Goal: Transaction & Acquisition: Purchase product/service

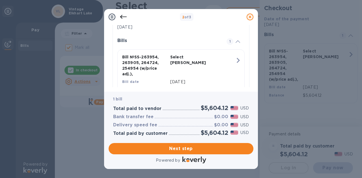
scroll to position [129, 0]
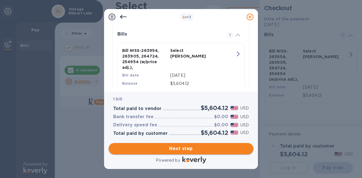
click at [186, 149] on span "Next step" at bounding box center [181, 149] width 136 height 7
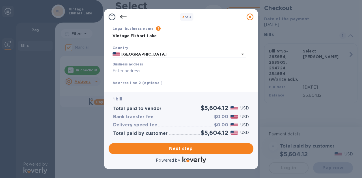
scroll to position [21, 0]
click at [133, 74] on input "Business address" at bounding box center [178, 71] width 133 height 8
type input "[STREET_ADDRESS]"
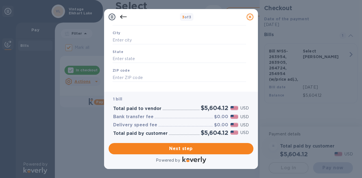
scroll to position [90, 0]
click at [126, 38] on input "text" at bounding box center [178, 40] width 133 height 8
click at [131, 39] on input "text" at bounding box center [178, 40] width 133 height 8
type input "[GEOGRAPHIC_DATA]"
type input "wi"
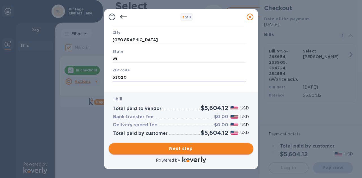
type input "53020"
click at [188, 149] on span "Next step" at bounding box center [181, 149] width 136 height 7
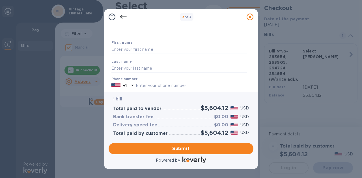
scroll to position [19, 0]
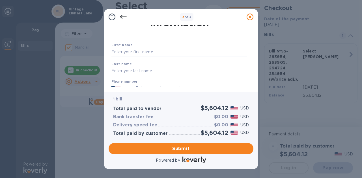
click at [163, 72] on input "text" at bounding box center [179, 71] width 136 height 8
click at [142, 53] on input "text" at bounding box center [179, 52] width 136 height 8
type input "[PERSON_NAME]"
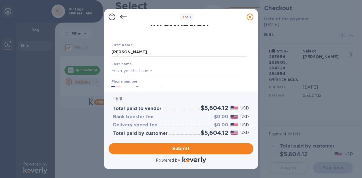
type input "[PERSON_NAME]"
type input "9208764846"
type input "[EMAIL_ADDRESS][DOMAIN_NAME]"
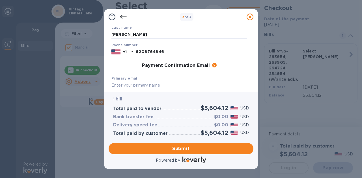
scroll to position [56, 0]
click at [183, 152] on button "Submit" at bounding box center [180, 148] width 145 height 11
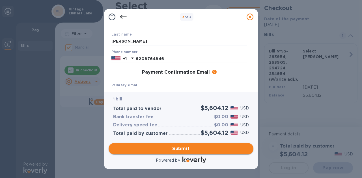
scroll to position [63, 0]
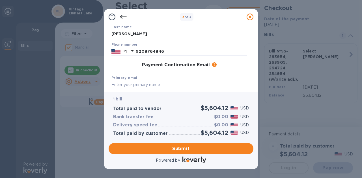
click at [121, 93] on div "1 bill Total paid to vendor $5,604.12 USD Bank transfer fee $0.00 USD Delivery …" at bounding box center [180, 116] width 145 height 49
click at [125, 86] on input "text" at bounding box center [179, 85] width 136 height 8
type input "[EMAIL_ADDRESS][DOMAIN_NAME]"
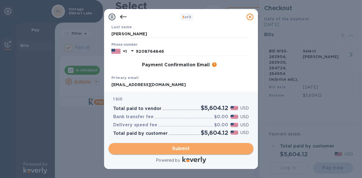
click at [173, 151] on span "Submit" at bounding box center [181, 149] width 136 height 7
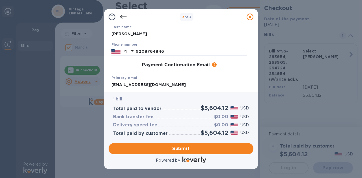
scroll to position [0, 0]
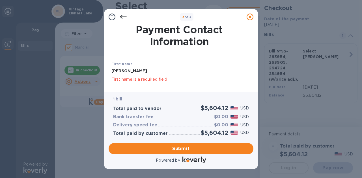
click at [155, 71] on input "[PERSON_NAME]" at bounding box center [179, 71] width 136 height 8
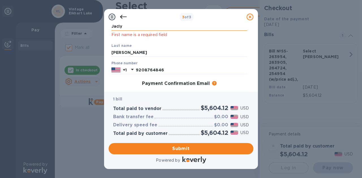
scroll to position [44, 0]
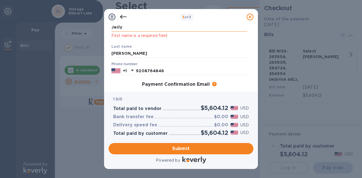
type input "[PERSON_NAME]"
click at [128, 53] on input "[PERSON_NAME]" at bounding box center [179, 53] width 136 height 8
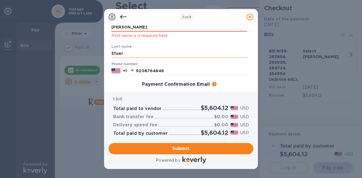
type input "[PERSON_NAME]"
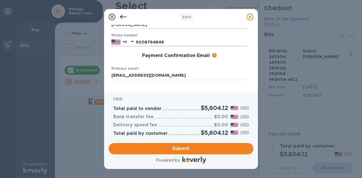
click at [177, 44] on input "9208764846" at bounding box center [191, 42] width 111 height 8
type input "9208764846"
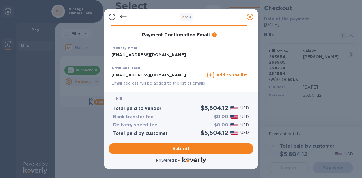
scroll to position [94, 0]
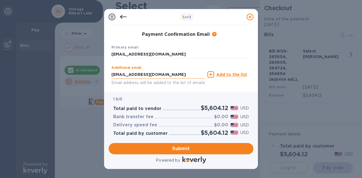
click at [186, 77] on input "[EMAIL_ADDRESS][DOMAIN_NAME]" at bounding box center [158, 74] width 94 height 8
type input "v"
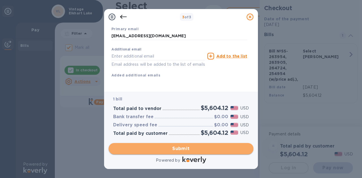
click at [189, 147] on span "Submit" at bounding box center [181, 149] width 136 height 7
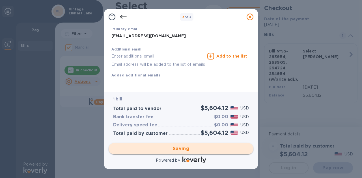
checkbox input "false"
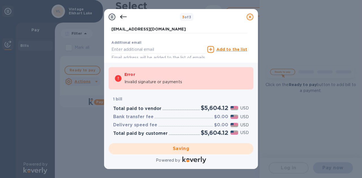
click at [186, 81] on div "Invalid signature or payments" at bounding box center [185, 82] width 123 height 6
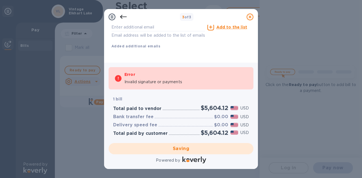
scroll to position [141, 0]
click at [205, 32] on div "Additional email Email address will be added to the list of emails" at bounding box center [158, 26] width 96 height 25
click at [121, 18] on icon at bounding box center [123, 17] width 7 height 7
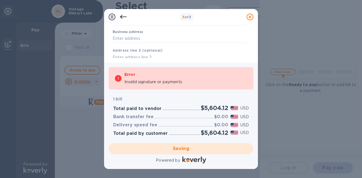
scroll to position [54, 0]
click at [134, 35] on input "Business address" at bounding box center [178, 38] width 133 height 8
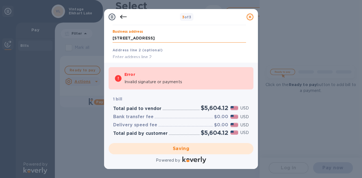
click at [153, 41] on input "[STREET_ADDRESS]" at bounding box center [178, 38] width 133 height 8
type input "[STREET_ADDRESS]"
type input "[GEOGRAPHIC_DATA]"
type input "WI"
type input "53020"
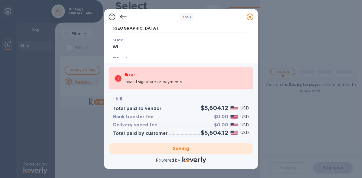
scroll to position [128, 0]
click at [181, 147] on div "Saving" at bounding box center [180, 149] width 149 height 16
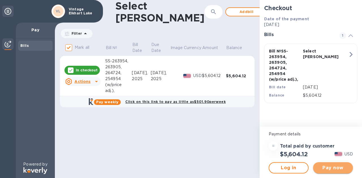
click at [330, 166] on span "Pay now" at bounding box center [332, 168] width 31 height 7
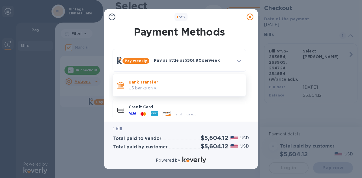
click at [155, 87] on p "US banks only." at bounding box center [185, 88] width 112 height 6
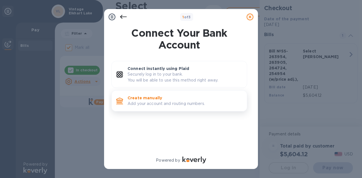
click at [154, 99] on p "Create manually" at bounding box center [184, 98] width 115 height 6
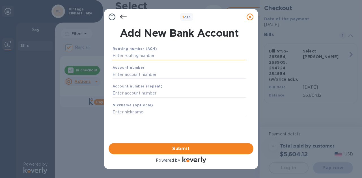
click at [143, 59] on input "text" at bounding box center [178, 56] width 133 height 8
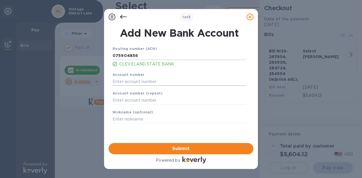
type input "075904856"
click at [141, 82] on input "text" at bounding box center [178, 81] width 133 height 8
type input "313279"
click at [139, 101] on input "text" at bounding box center [178, 100] width 133 height 8
type input "313279"
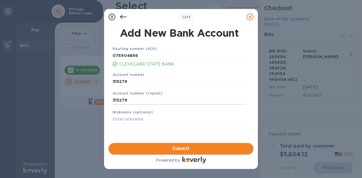
click at [173, 149] on span "Submit" at bounding box center [181, 149] width 136 height 7
